Goal: Task Accomplishment & Management: Use online tool/utility

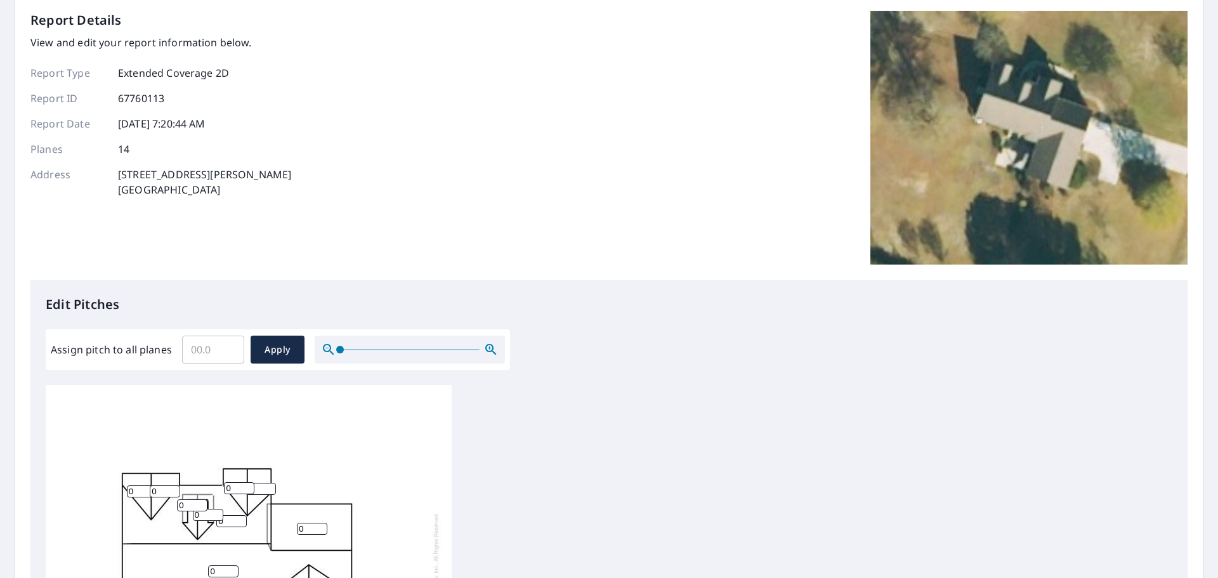
scroll to position [79, 0]
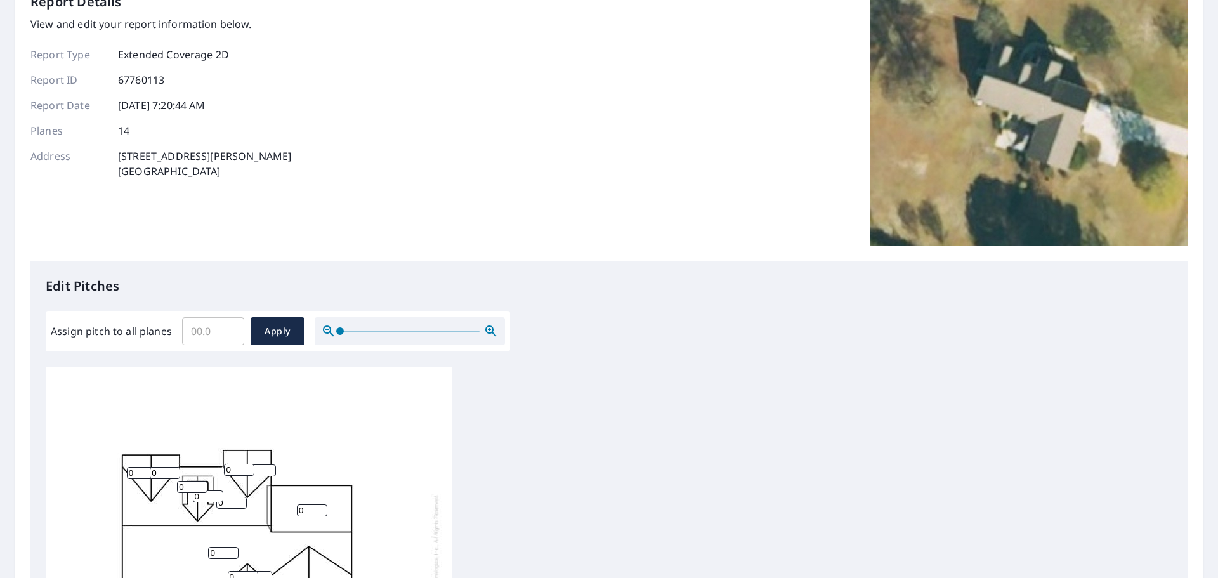
click at [204, 325] on input "Assign pitch to all planes" at bounding box center [213, 331] width 62 height 36
type input "10"
click at [275, 329] on span "Apply" at bounding box center [278, 331] width 34 height 16
type input "10"
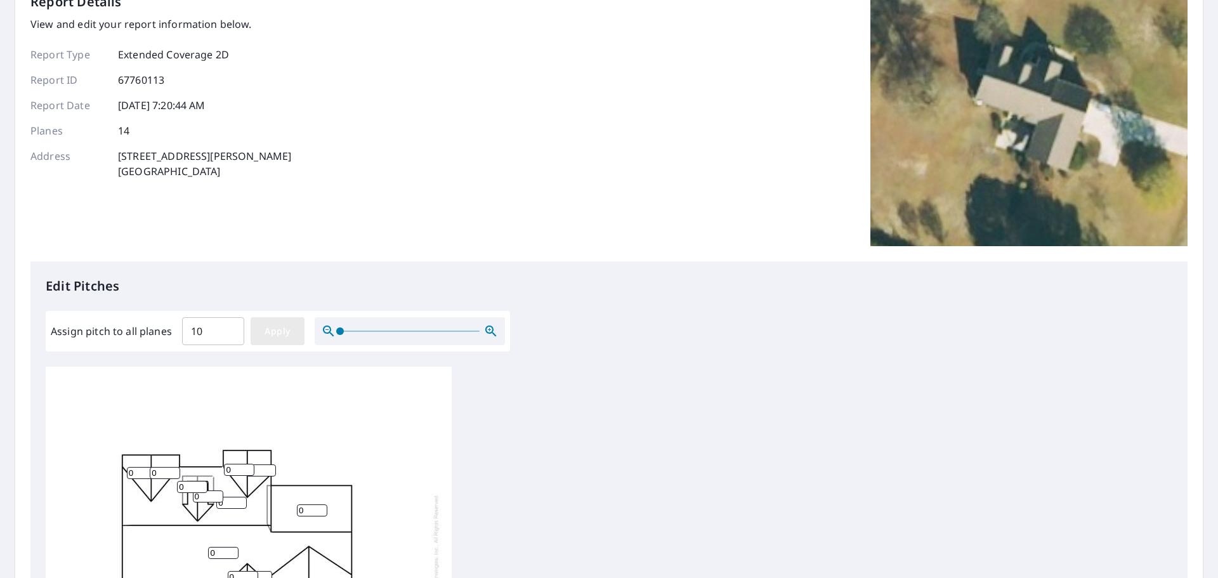
type input "10"
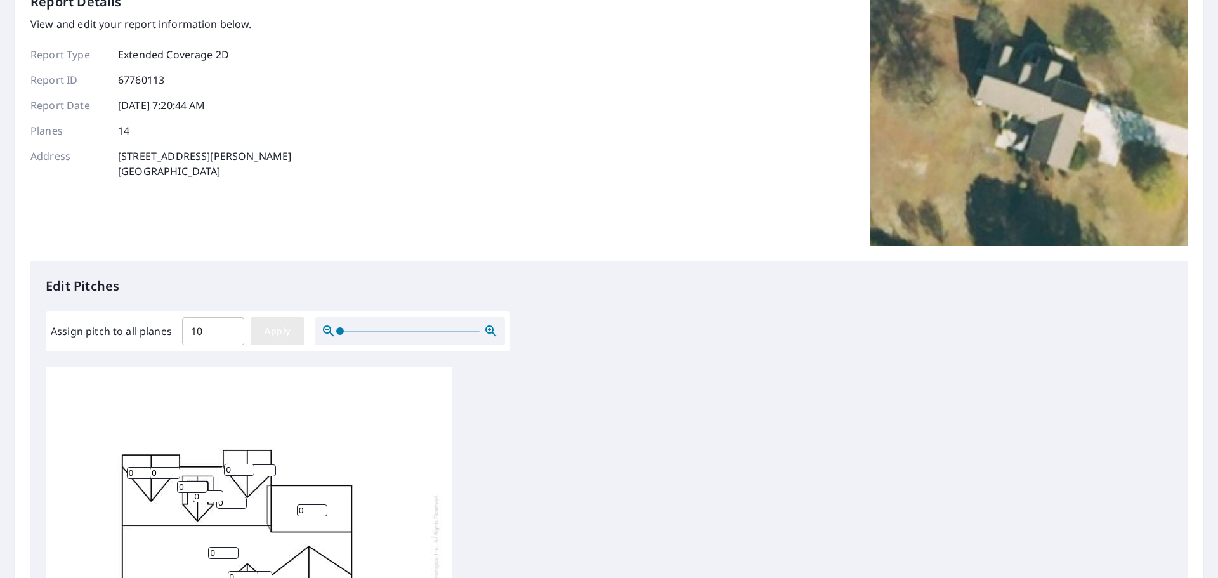
type input "10"
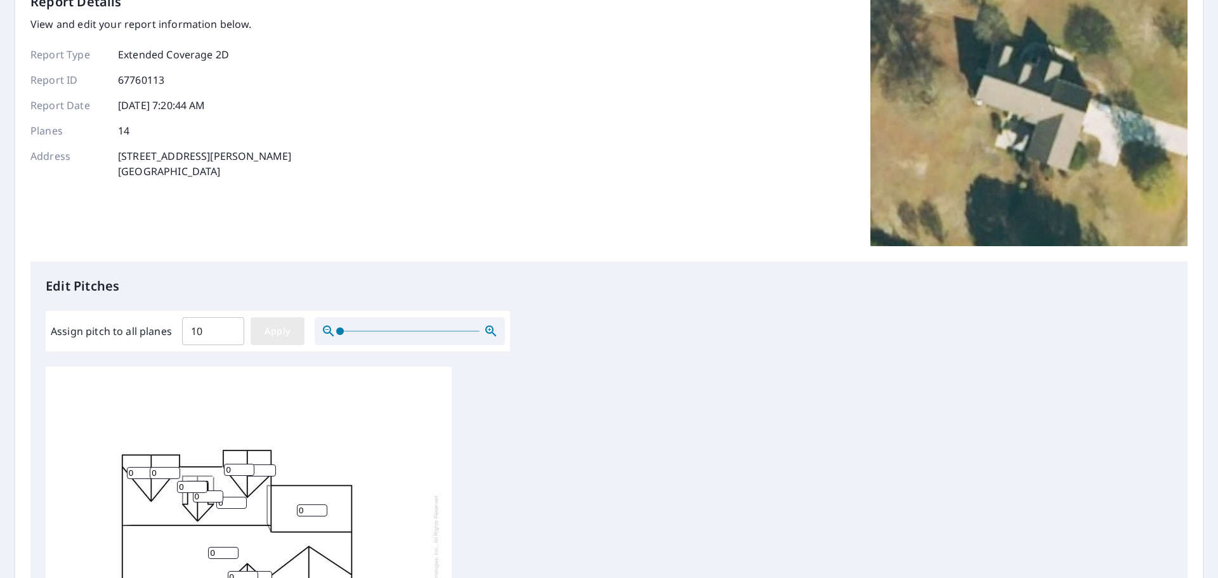
type input "10"
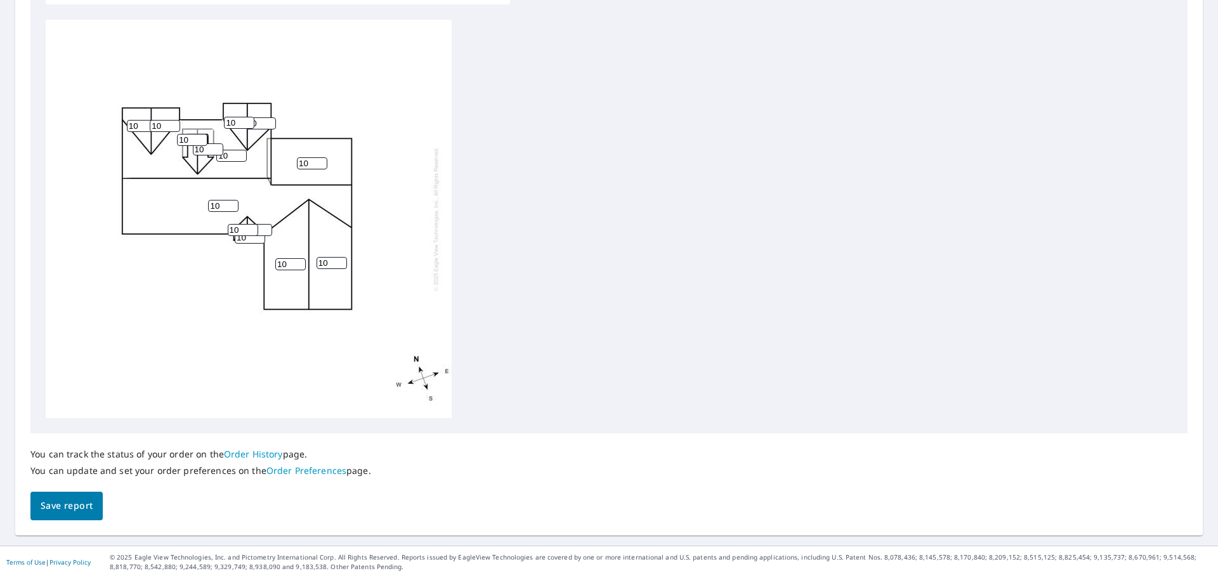
click at [89, 506] on span "Save report" at bounding box center [67, 506] width 52 height 16
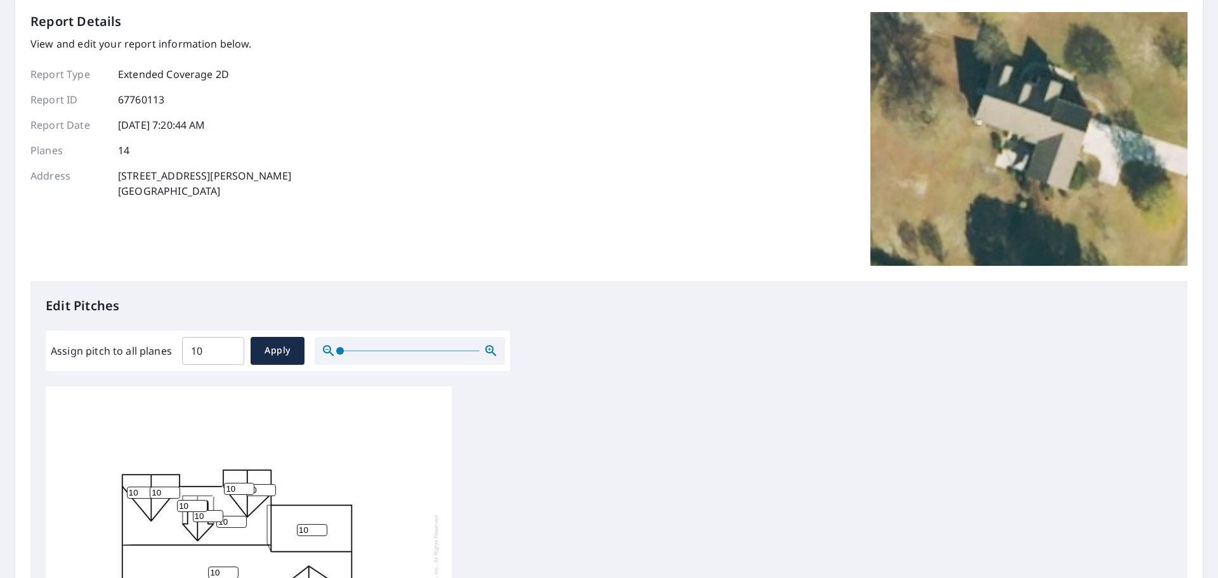
scroll to position [0, 0]
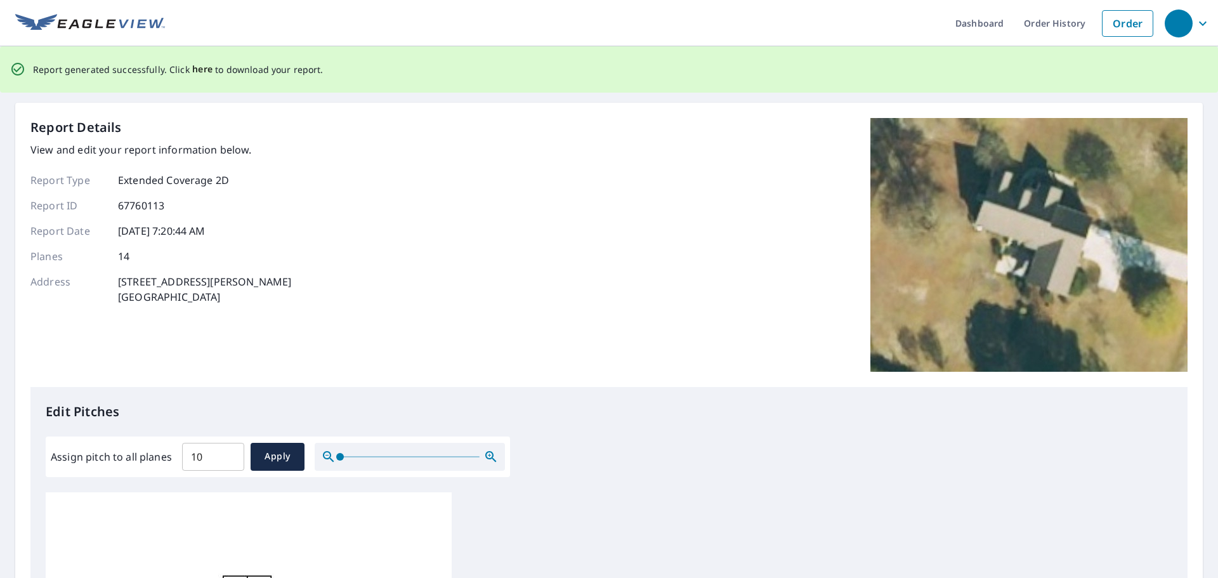
click at [192, 70] on span "here" at bounding box center [202, 70] width 21 height 16
